Goal: Task Accomplishment & Management: Manage account settings

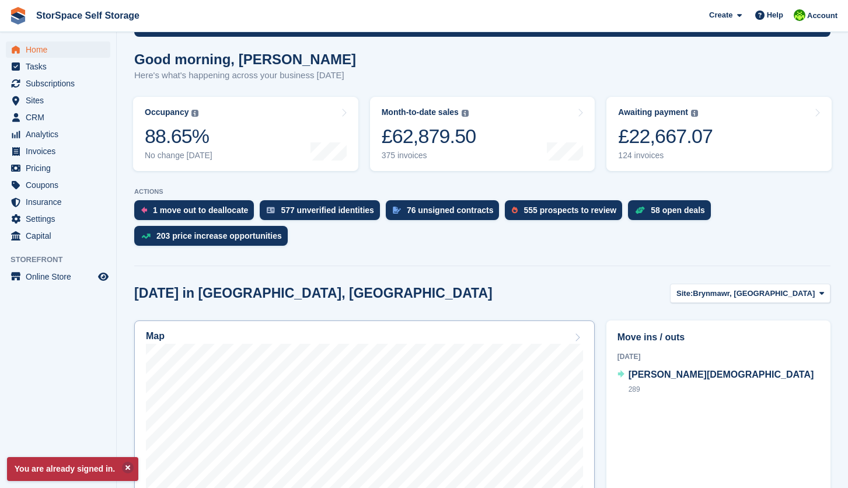
scroll to position [114, 0]
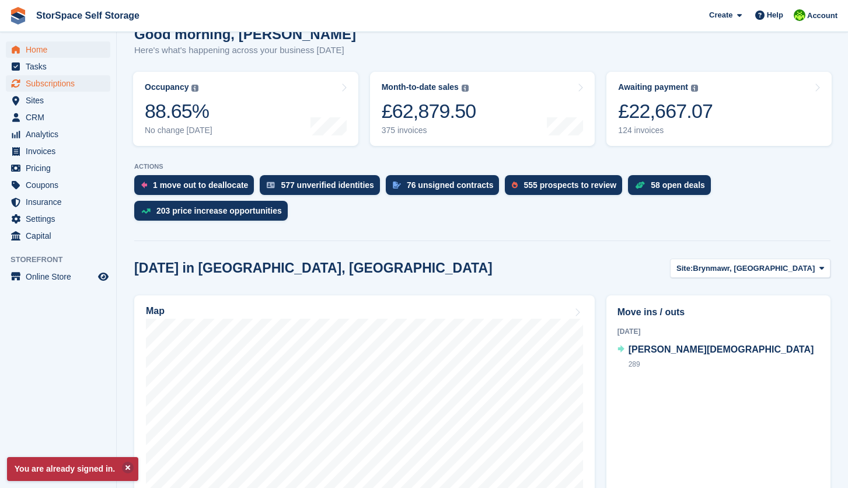
click at [53, 86] on span "Subscriptions" at bounding box center [61, 83] width 70 height 16
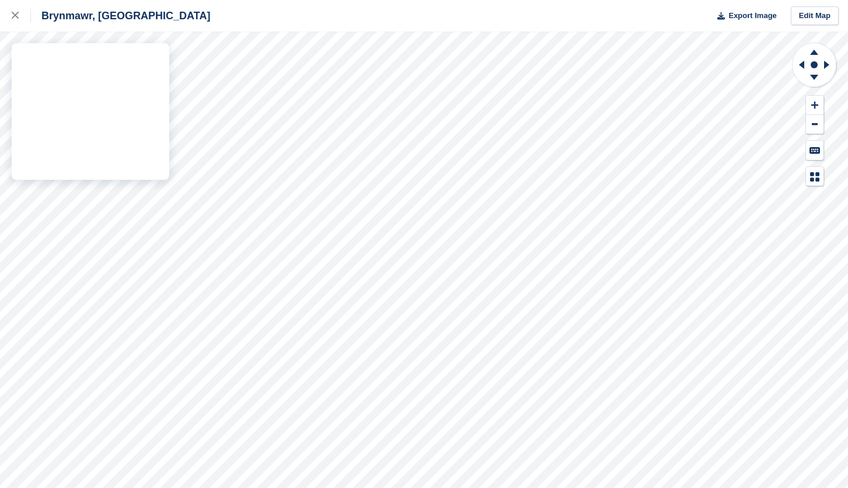
click at [79, 98] on div "Brynmawr, South Wales Export Image Edit Map" at bounding box center [424, 244] width 848 height 488
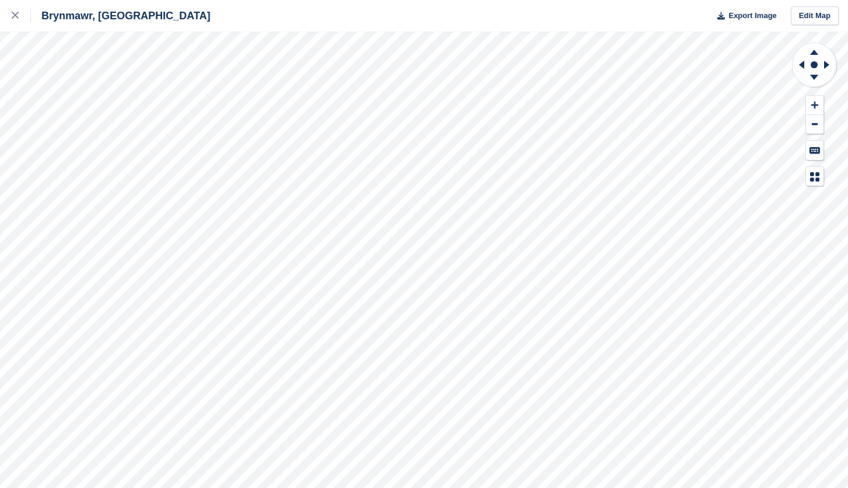
click at [77, 97] on div "Brynmawr, South Wales Export Image Edit Map" at bounding box center [424, 244] width 848 height 488
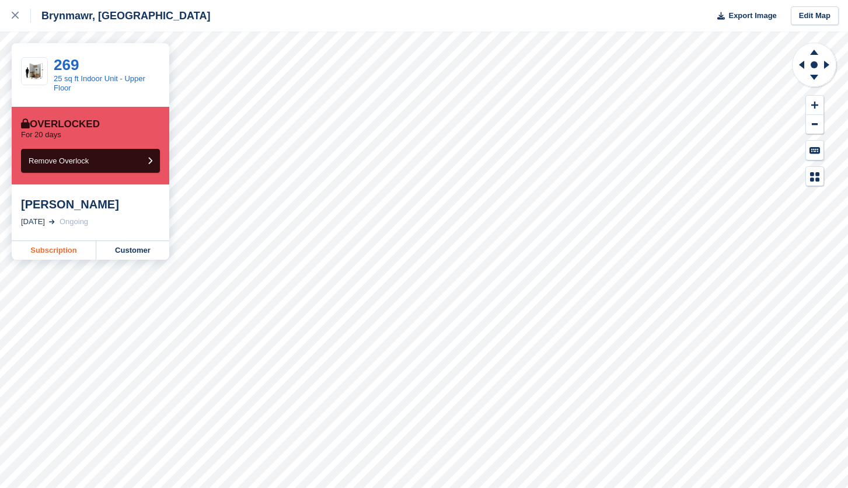
click at [63, 246] on link "Subscription" at bounding box center [54, 250] width 85 height 19
click at [61, 248] on link "Subscription" at bounding box center [54, 250] width 85 height 19
click at [53, 259] on link "Subscription" at bounding box center [54, 250] width 85 height 19
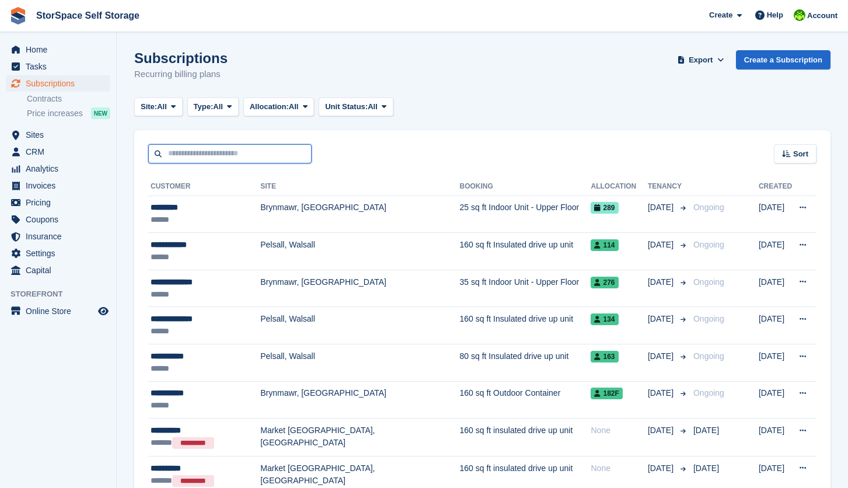
click at [246, 154] on input "text" at bounding box center [229, 153] width 163 height 19
type input "*****"
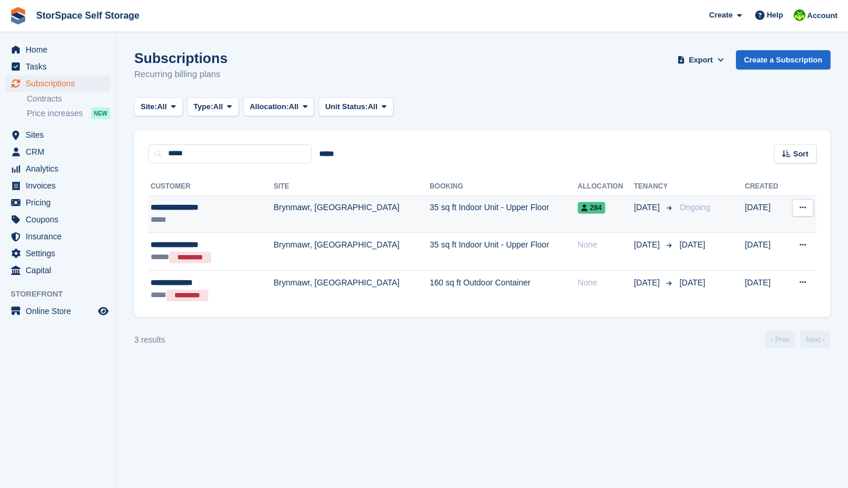
click at [221, 225] on div "*****" at bounding box center [200, 220] width 99 height 12
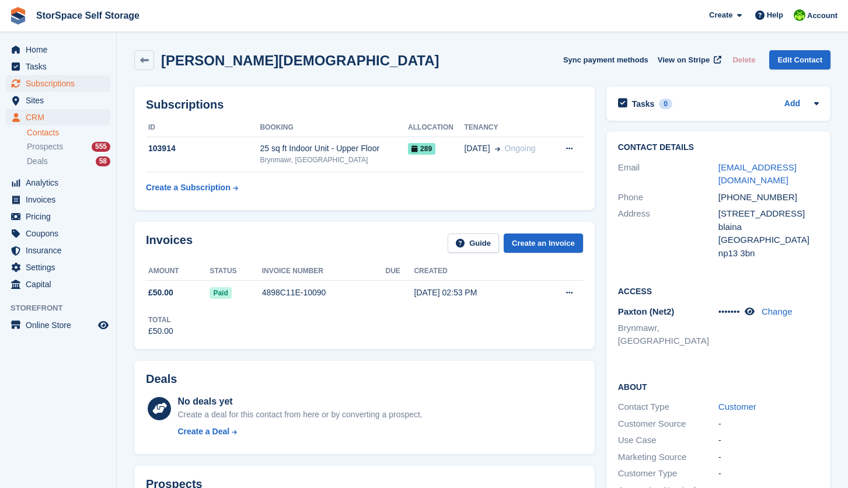
click at [64, 85] on span "Subscriptions" at bounding box center [61, 83] width 70 height 16
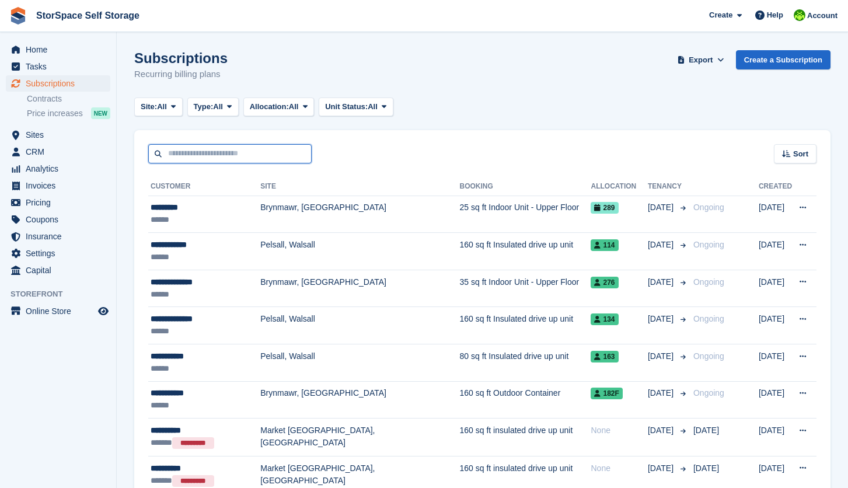
click at [211, 153] on input "text" at bounding box center [229, 153] width 163 height 19
click at [55, 139] on span "Sites" at bounding box center [61, 135] width 70 height 16
click at [56, 139] on span "Sites" at bounding box center [61, 135] width 70 height 16
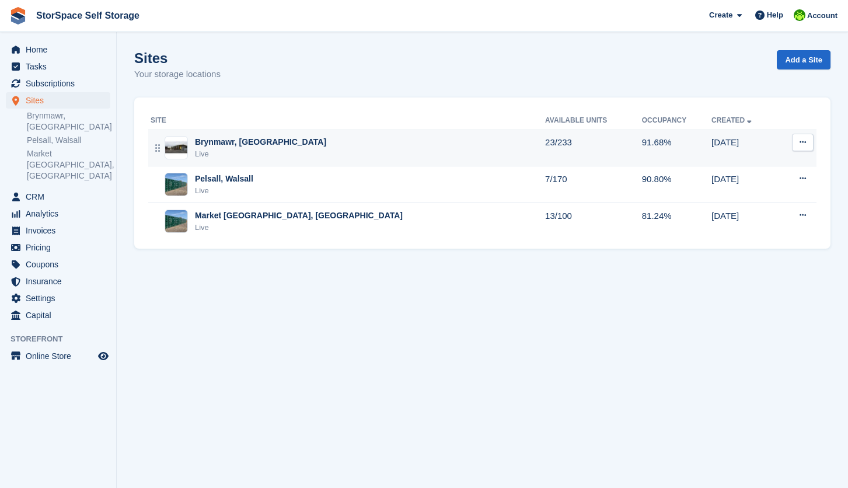
click at [223, 141] on div "Brynmawr, [GEOGRAPHIC_DATA]" at bounding box center [260, 142] width 131 height 12
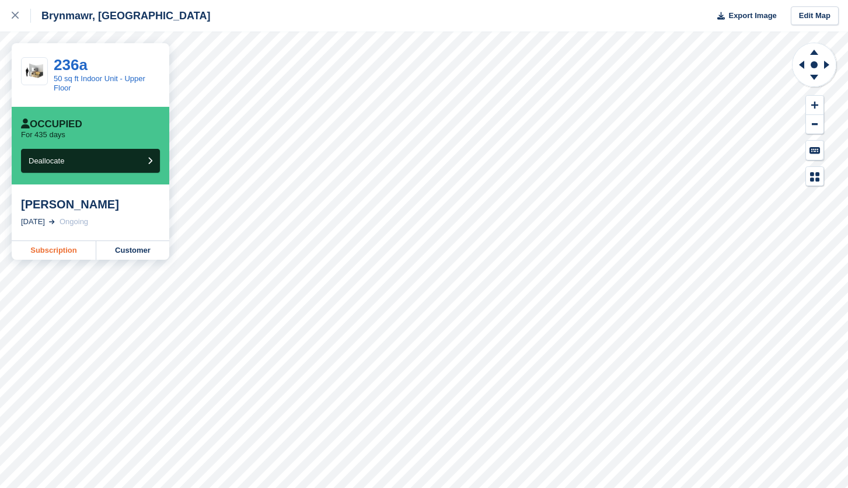
click at [45, 246] on link "Subscription" at bounding box center [54, 250] width 85 height 19
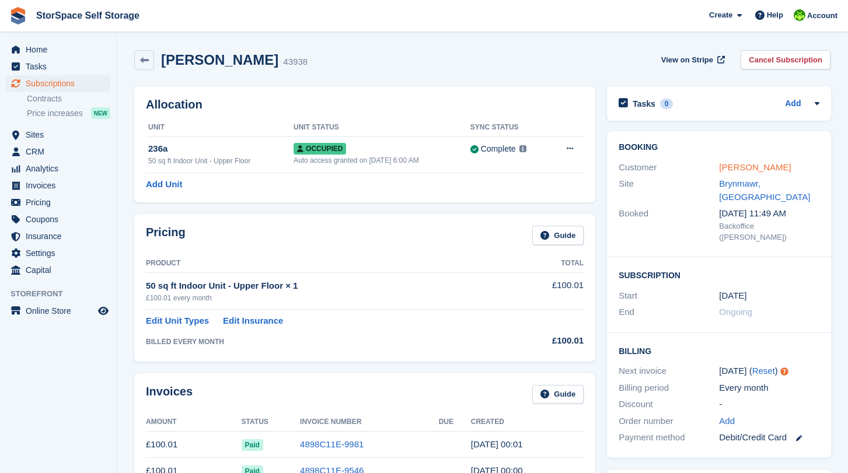
click at [739, 169] on link "[PERSON_NAME]" at bounding box center [755, 167] width 72 height 10
